Goal: Find specific page/section: Find specific page/section

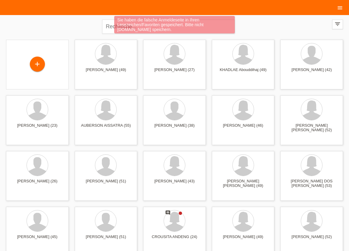
click at [339, 9] on icon "menu" at bounding box center [340, 8] width 6 height 6
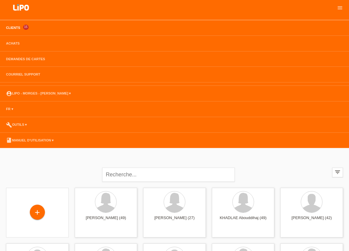
click at [15, 28] on link "Clients" at bounding box center [13, 28] width 20 height 4
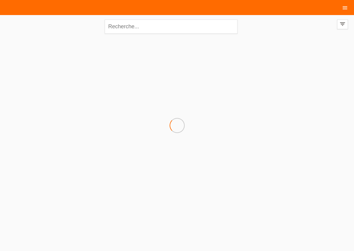
click at [342, 6] on icon "menu" at bounding box center [345, 8] width 6 height 6
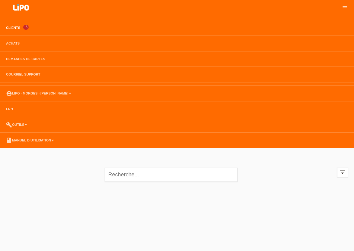
click at [12, 41] on li "Achats" at bounding box center [177, 44] width 354 height 16
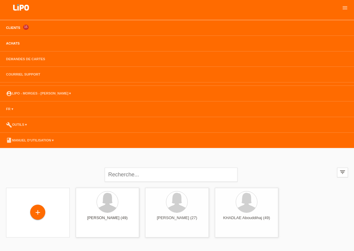
click at [12, 43] on link "Achats" at bounding box center [13, 44] width 20 height 4
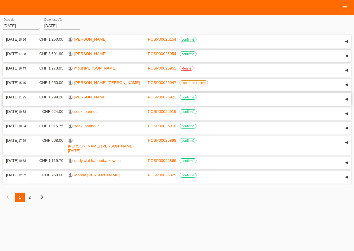
click at [101, 99] on link "[PERSON_NAME]" at bounding box center [90, 97] width 32 height 5
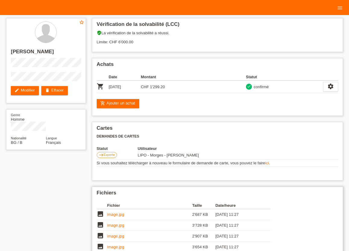
click at [115, 216] on link "image.jpg" at bounding box center [115, 215] width 17 height 5
